Goal: Task Accomplishment & Management: Complete application form

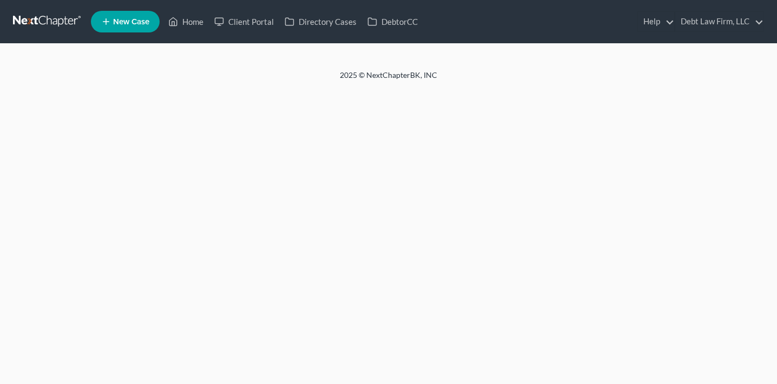
click at [716, 34] on ul "New Case Home Client Portal Directory Cases DebtorCC Help Help Center Webinars …" at bounding box center [427, 22] width 673 height 28
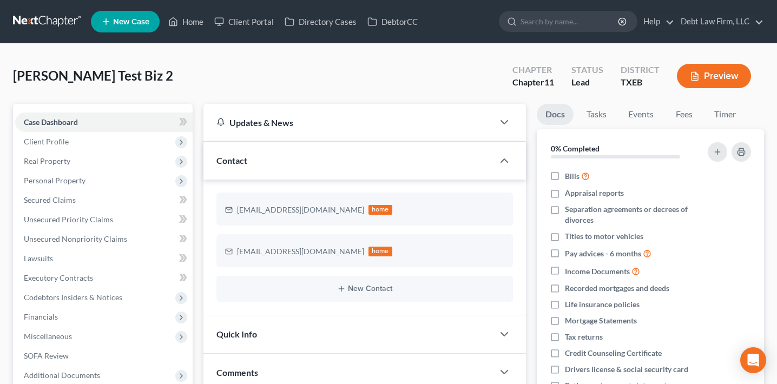
click at [714, 73] on button "Preview" at bounding box center [714, 76] width 74 height 24
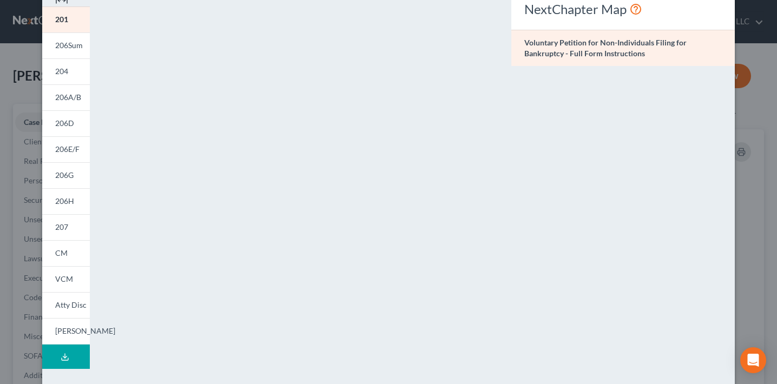
scroll to position [64, 0]
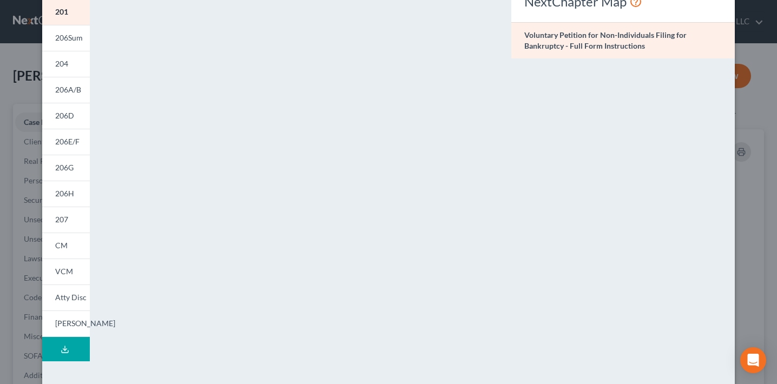
click at [7, 229] on div "Petition Preview Voluntary Petition for Non-Individuals Filing for Bankruptcy ×…" at bounding box center [388, 192] width 777 height 384
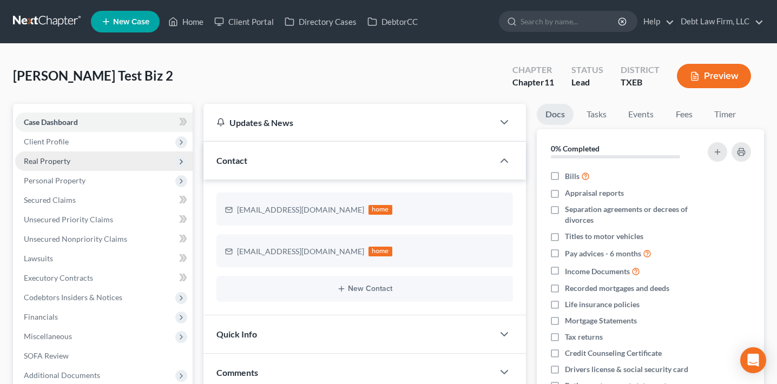
click at [81, 163] on span "Real Property" at bounding box center [103, 161] width 177 height 19
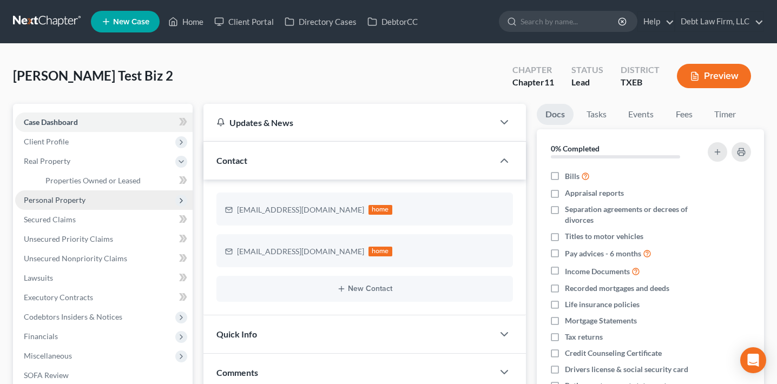
click at [83, 193] on span "Personal Property" at bounding box center [103, 199] width 177 height 19
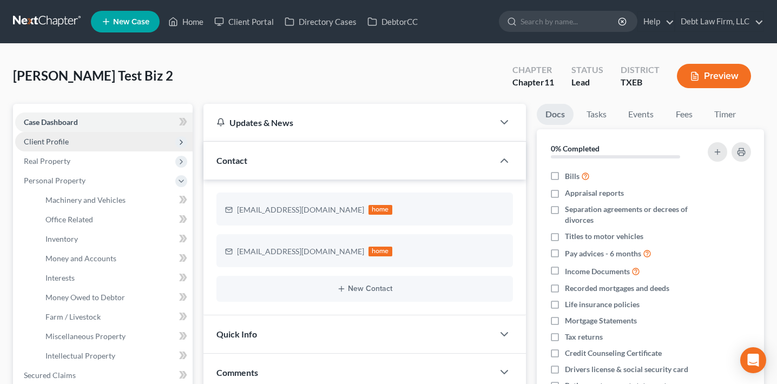
click at [91, 136] on span "Client Profile" at bounding box center [103, 141] width 177 height 19
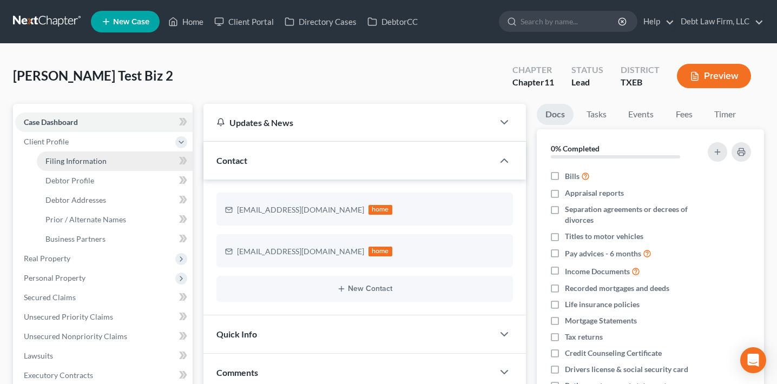
click at [103, 166] on link "Filing Information" at bounding box center [115, 161] width 156 height 19
select select "3"
select select "1"
